Goal: Find contact information: Find contact information

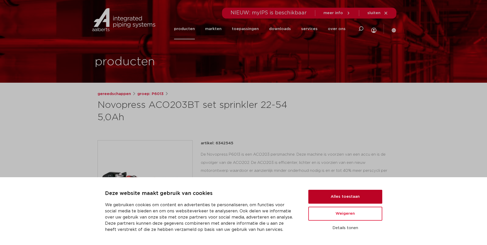
click at [329, 193] on button "Alles toestaan" at bounding box center [345, 197] width 74 height 14
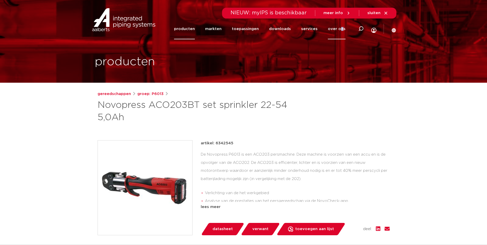
click at [342, 29] on link "over ons" at bounding box center [337, 28] width 18 height 21
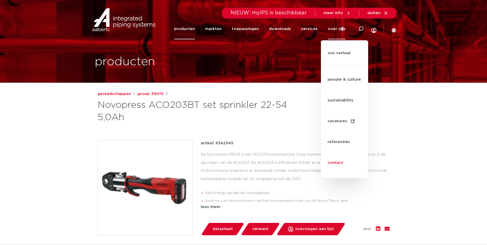
click at [336, 152] on link "contact" at bounding box center [344, 162] width 47 height 21
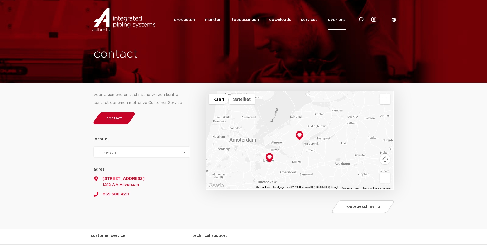
click at [110, 119] on span "contact" at bounding box center [114, 118] width 16 height 4
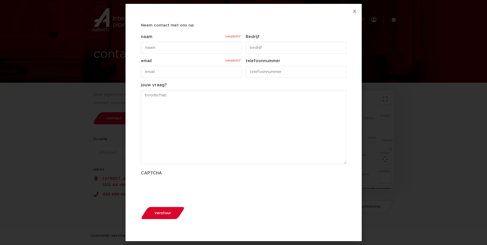
click at [354, 11] on icon "Close" at bounding box center [354, 11] width 4 height 4
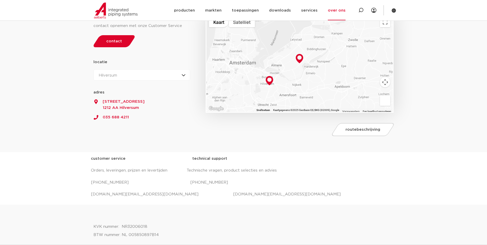
scroll to position [103, 0]
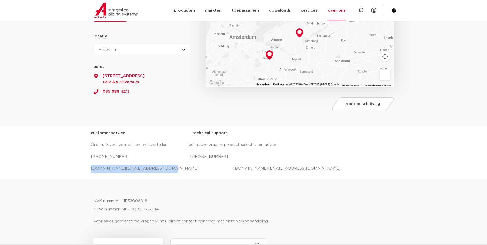
drag, startPoint x: 156, startPoint y: 169, endPoint x: 86, endPoint y: 164, distance: 70.2
click at [86, 164] on div "customer service technical support Orders, leveringen, prijzen en levertijden T…" at bounding box center [243, 152] width 487 height 53
drag, startPoint x: 86, startPoint y: 164, endPoint x: 115, endPoint y: 166, distance: 29.0
copy p "salessupport.nl@aalberts-ips.com"
